Goal: Task Accomplishment & Management: Use online tool/utility

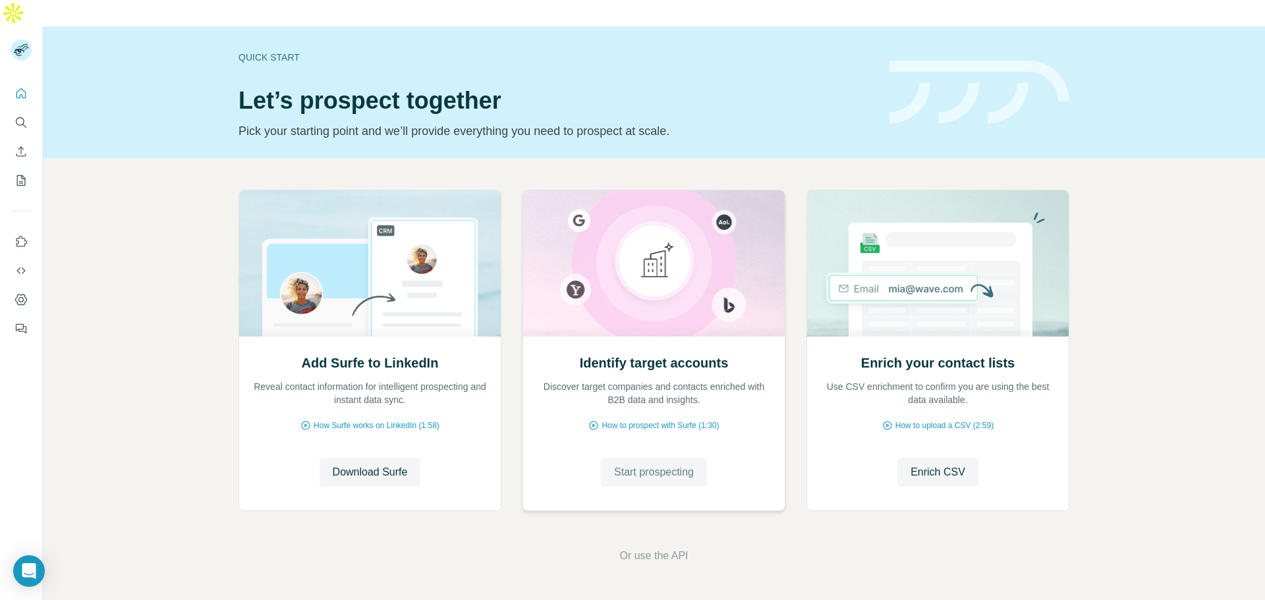
click at [686, 464] on span "Start prospecting" at bounding box center [654, 472] width 80 height 16
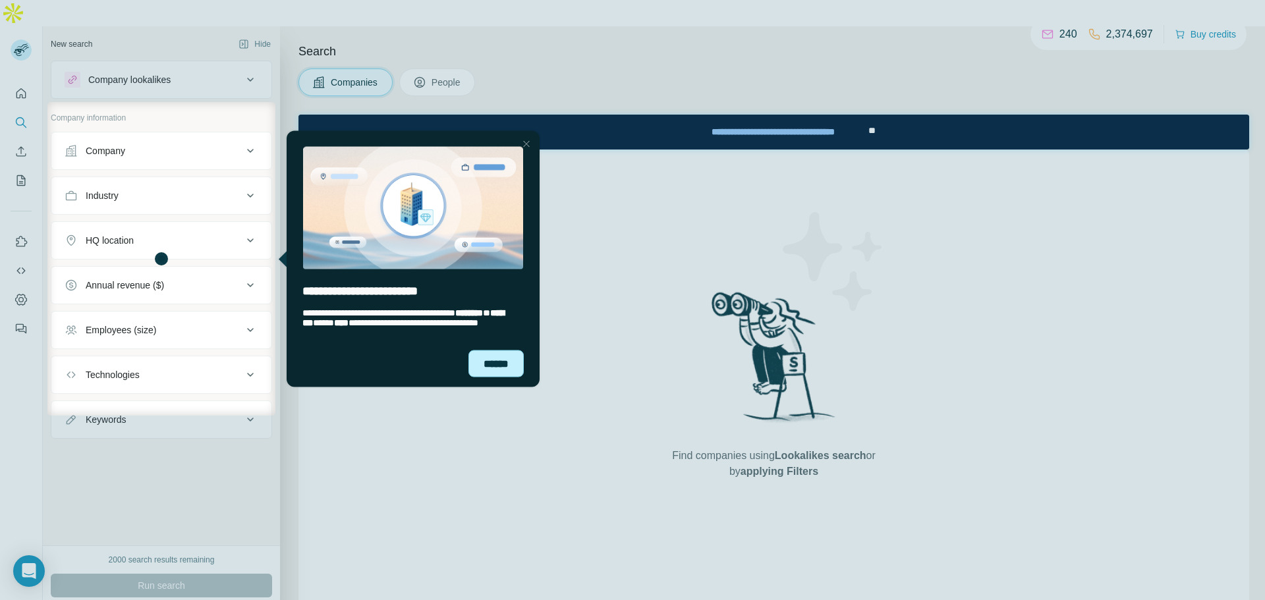
click at [491, 374] on div "******" at bounding box center [495, 363] width 55 height 27
